Goal: Task Accomplishment & Management: Manage account settings

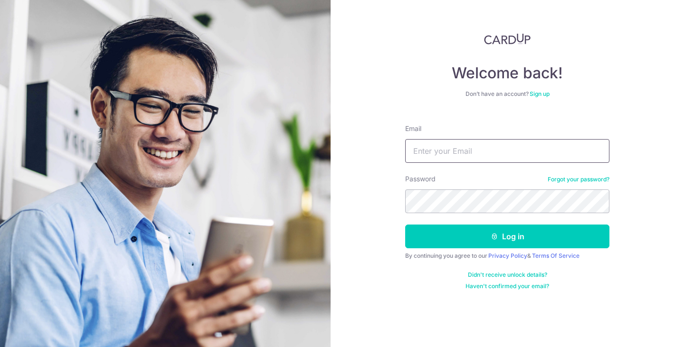
click at [468, 151] on input "Email" at bounding box center [507, 151] width 204 height 24
type input "[EMAIL_ADDRESS][PERSON_NAME][DOMAIN_NAME]"
click at [405, 225] on button "Log in" at bounding box center [507, 237] width 204 height 24
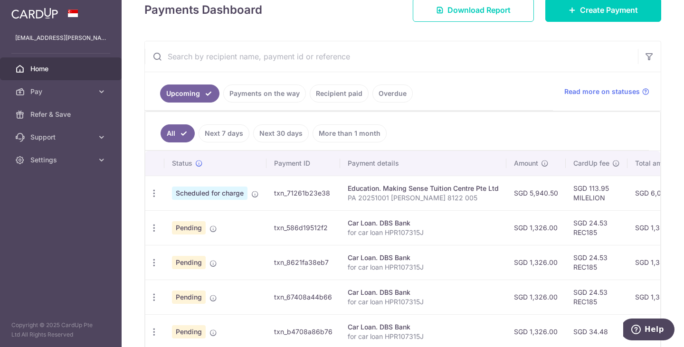
scroll to position [190, 0]
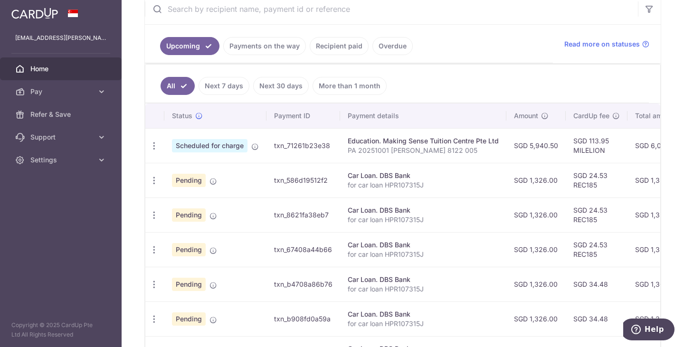
click at [0, 347] on nordpass-portal at bounding box center [0, 347] width 0 height 0
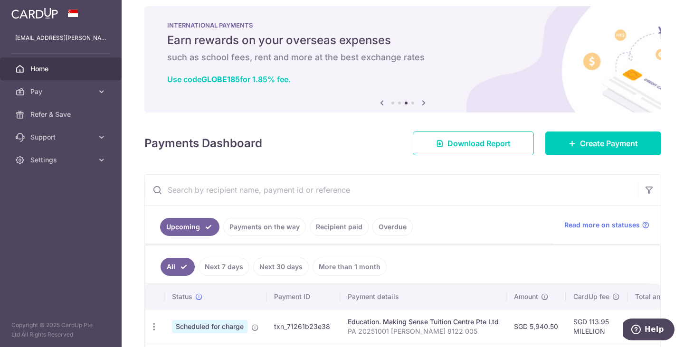
scroll to position [0, 0]
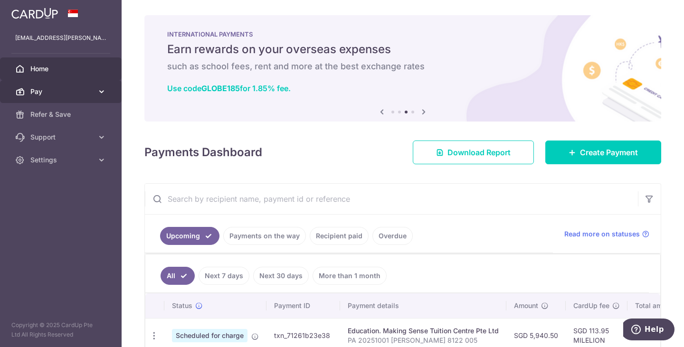
click at [104, 92] on icon at bounding box center [101, 91] width 9 height 9
